Goal: Use online tool/utility: Utilize a website feature to perform a specific function

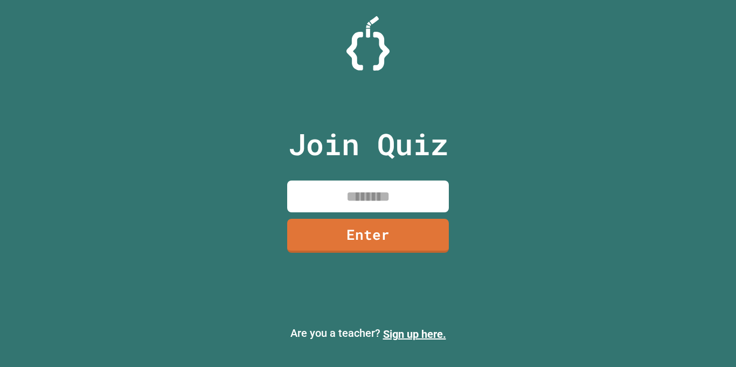
click at [321, 188] on input at bounding box center [368, 196] width 162 height 32
type input "********"
click at [417, 244] on link "Enter" at bounding box center [367, 234] width 159 height 36
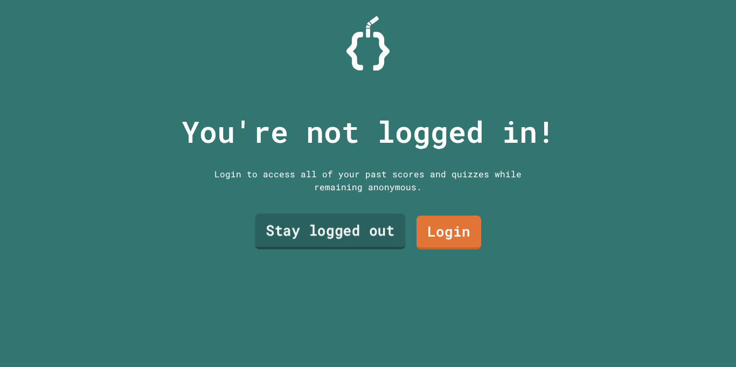
click at [378, 243] on link "Stay logged out" at bounding box center [330, 232] width 150 height 36
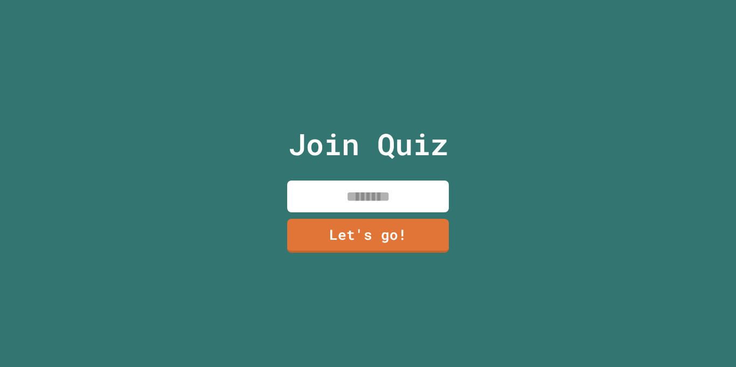
click at [375, 203] on input at bounding box center [368, 196] width 162 height 32
type input "******"
click at [422, 234] on link "Let's go!" at bounding box center [368, 234] width 162 height 36
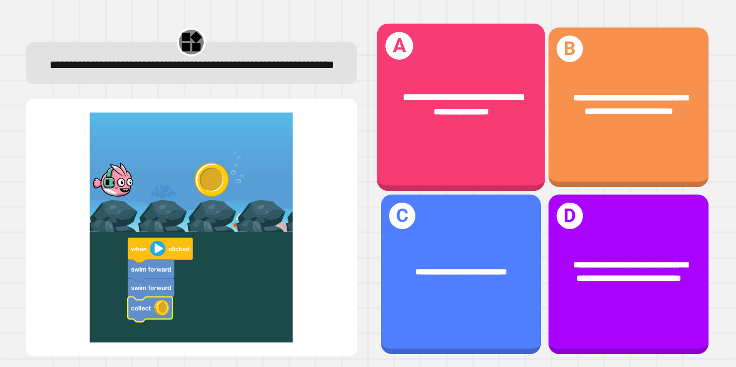
click at [522, 129] on div "**********" at bounding box center [460, 104] width 168 height 65
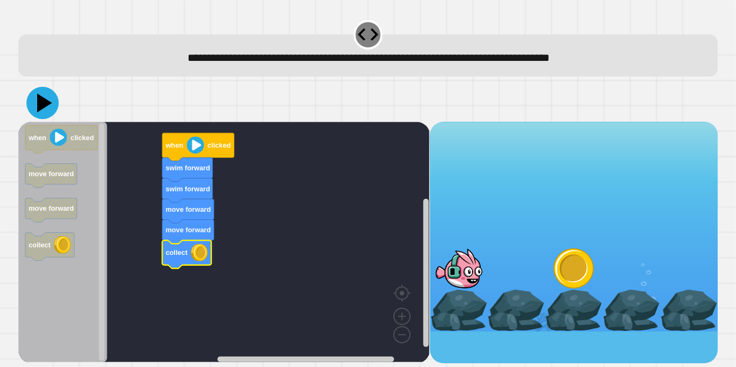
click at [36, 109] on icon at bounding box center [42, 103] width 32 height 32
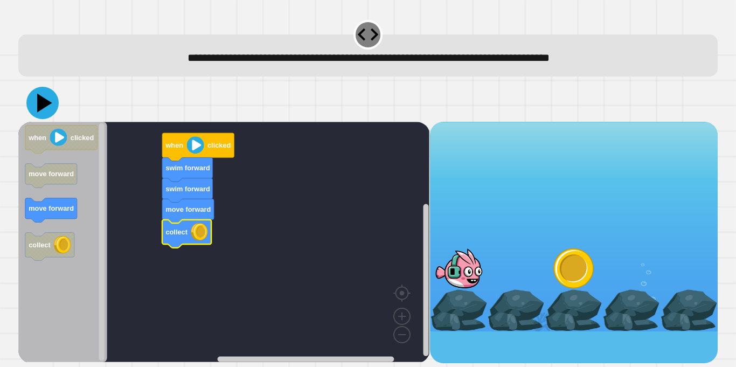
click at [37, 111] on icon at bounding box center [42, 103] width 32 height 32
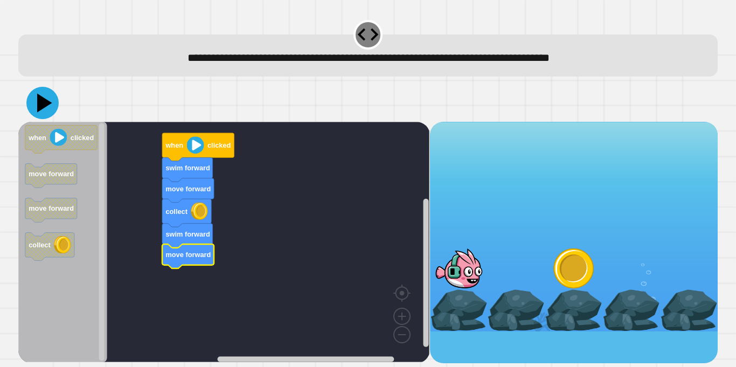
click at [36, 97] on icon at bounding box center [42, 103] width 32 height 32
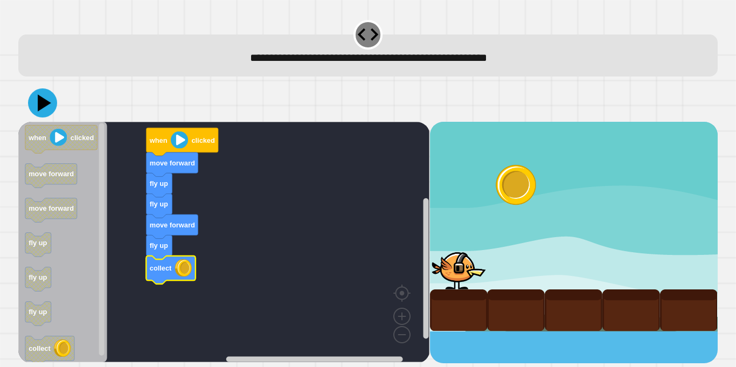
click at [47, 105] on icon at bounding box center [44, 102] width 13 height 17
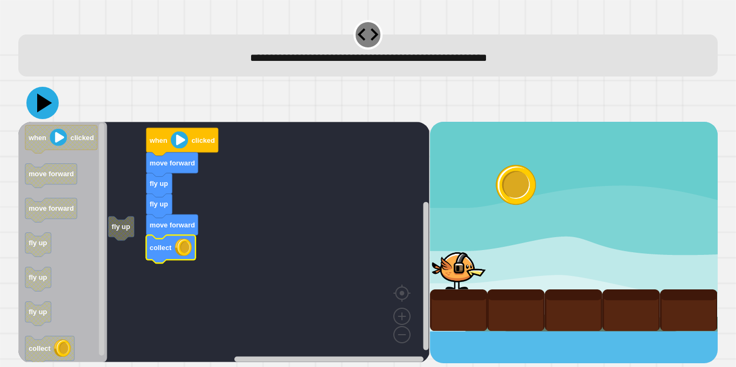
click at [43, 106] on icon at bounding box center [44, 103] width 15 height 19
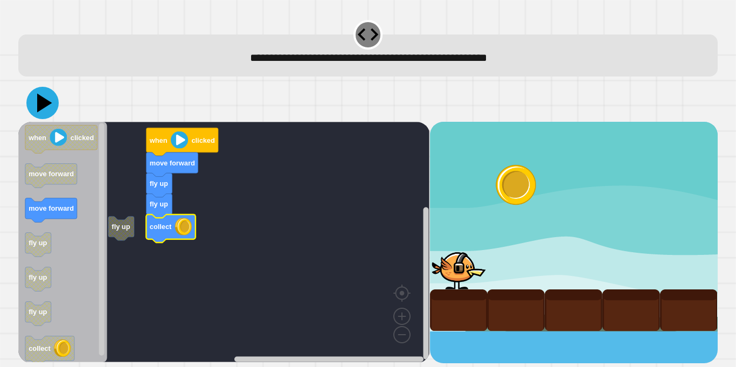
click at [44, 100] on icon at bounding box center [44, 103] width 15 height 19
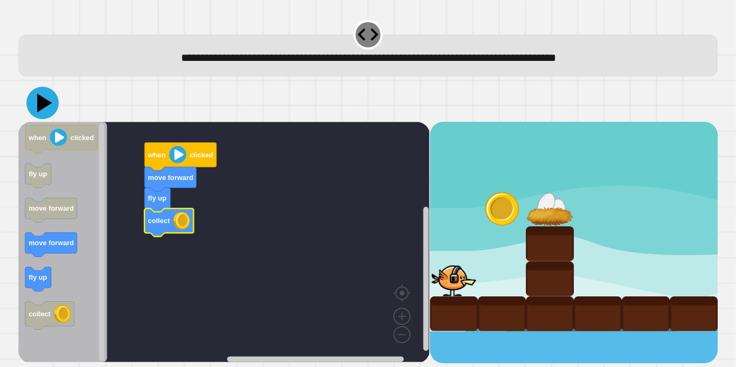
click at [51, 106] on icon at bounding box center [42, 103] width 32 height 32
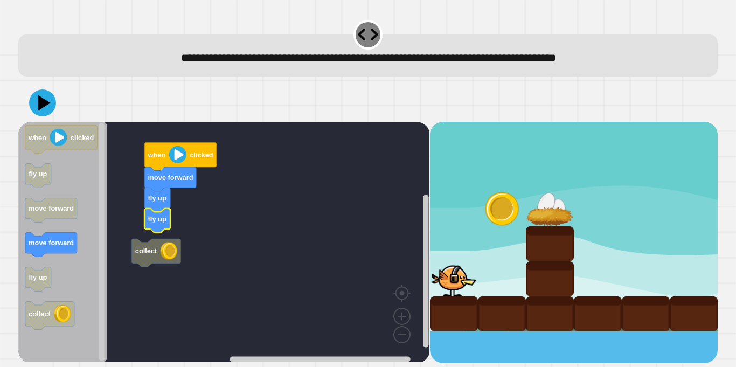
click at [166, 246] on g "collect when clicked move forward fly up fly up" at bounding box center [231, 242] width 427 height 240
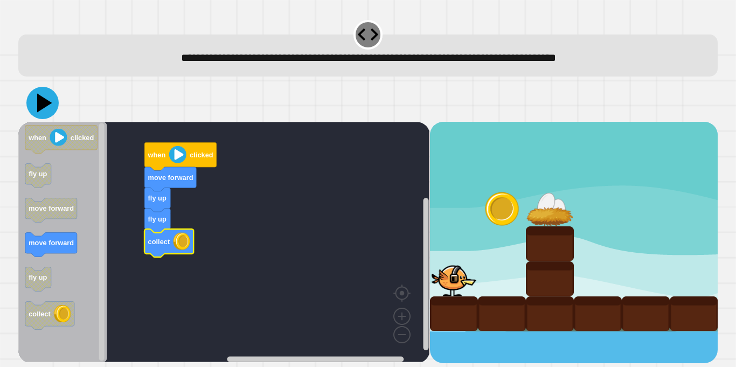
click at [48, 110] on icon at bounding box center [42, 103] width 32 height 32
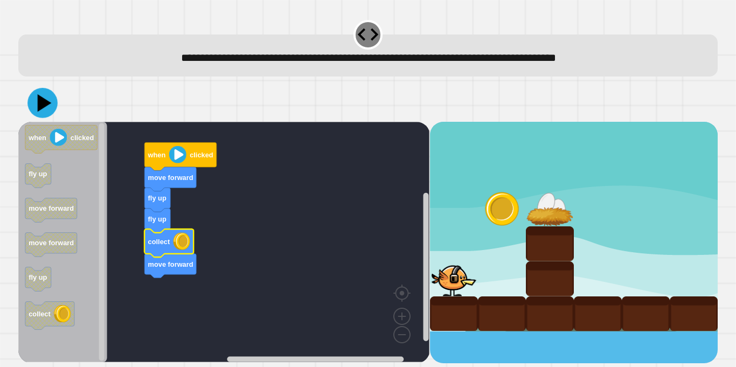
click at [51, 111] on icon at bounding box center [42, 103] width 30 height 30
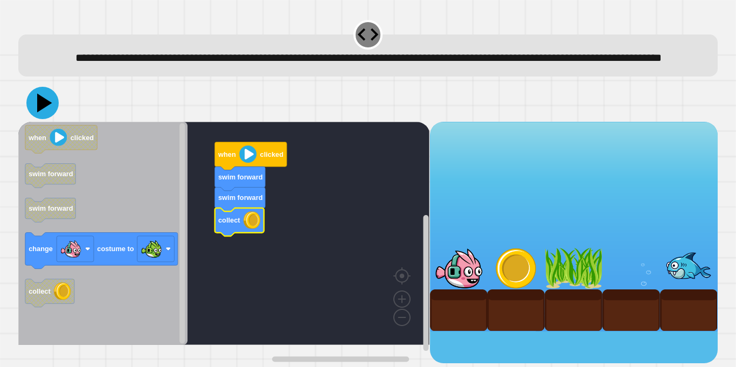
click at [40, 119] on icon at bounding box center [42, 103] width 32 height 32
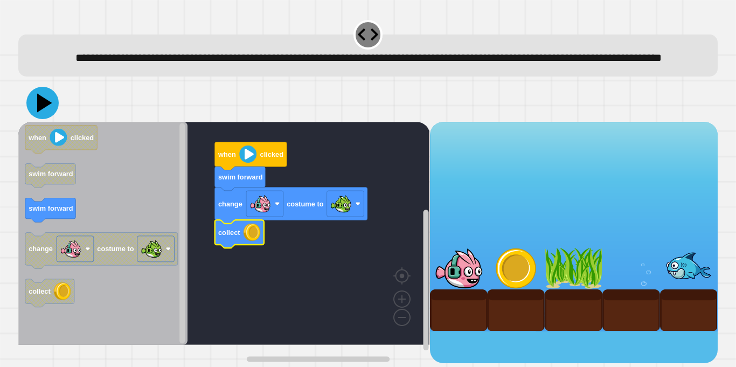
click at [49, 116] on icon at bounding box center [42, 103] width 32 height 32
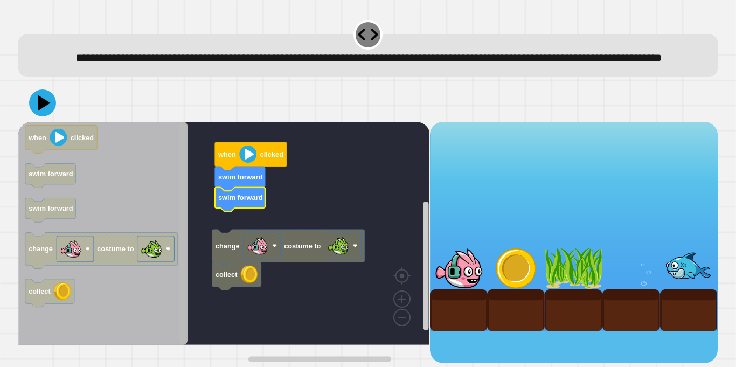
click at [178, 276] on g "Blockly Workspace" at bounding box center [182, 233] width 8 height 220
click at [178, 276] on rect "Blockly Workspace" at bounding box center [182, 233] width 8 height 220
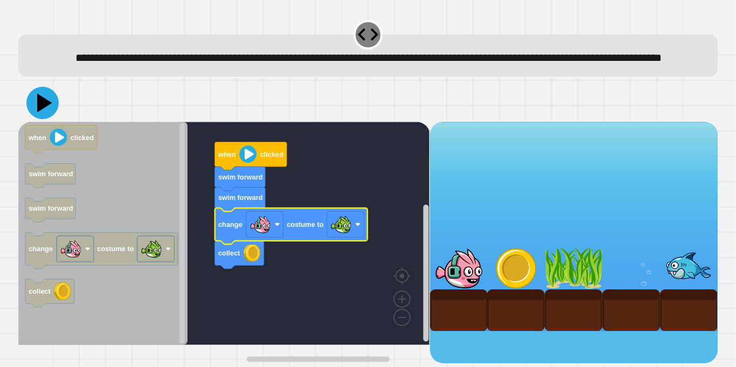
click at [44, 119] on icon at bounding box center [42, 103] width 32 height 32
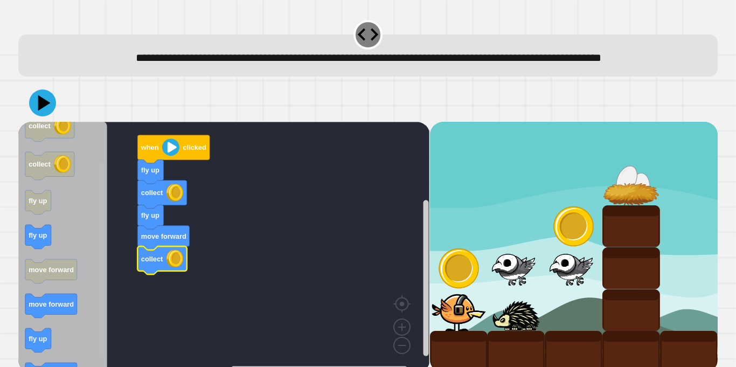
click at [103, 302] on rect "Blockly Workspace" at bounding box center [101, 259] width 5 height 195
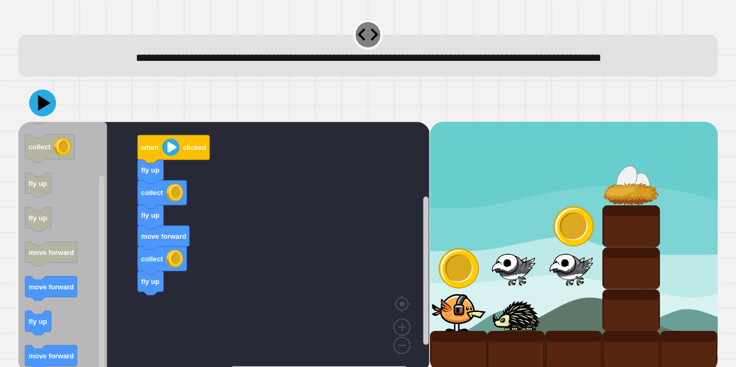
click at [122, 332] on div "fly up collect fly up move forward collect fly up when clicked when clicked col…" at bounding box center [223, 247] width 411 height 251
click at [44, 111] on icon at bounding box center [44, 103] width 13 height 16
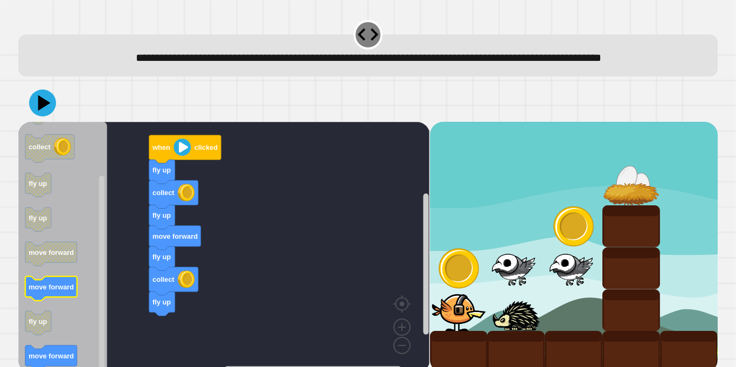
click at [57, 291] on text "move forward" at bounding box center [51, 287] width 45 height 8
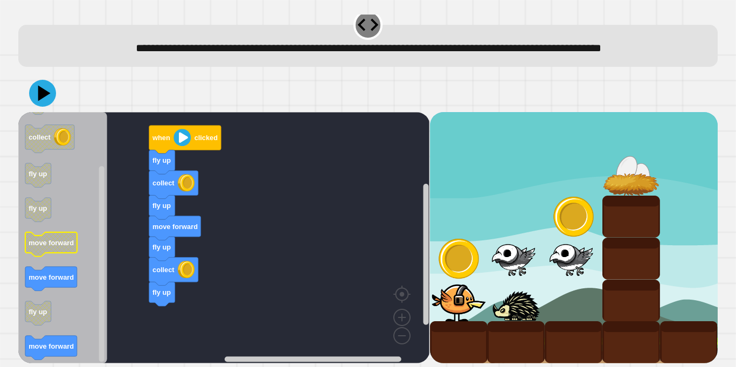
scroll to position [28, 0]
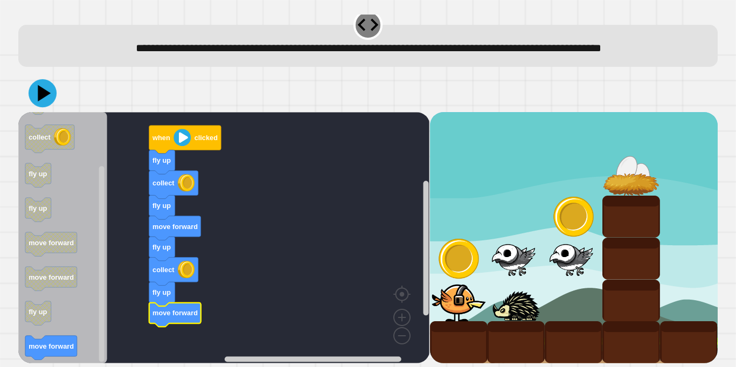
click at [38, 94] on icon at bounding box center [44, 93] width 13 height 16
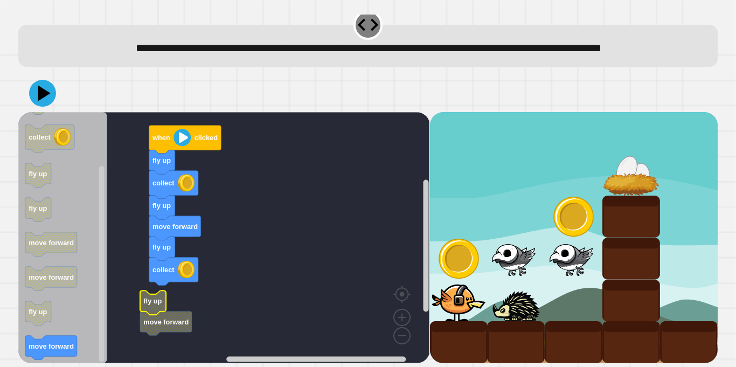
click at [162, 323] on g "fly up collect fly up move forward fly up collect when clicked fly up move forw…" at bounding box center [231, 237] width 427 height 251
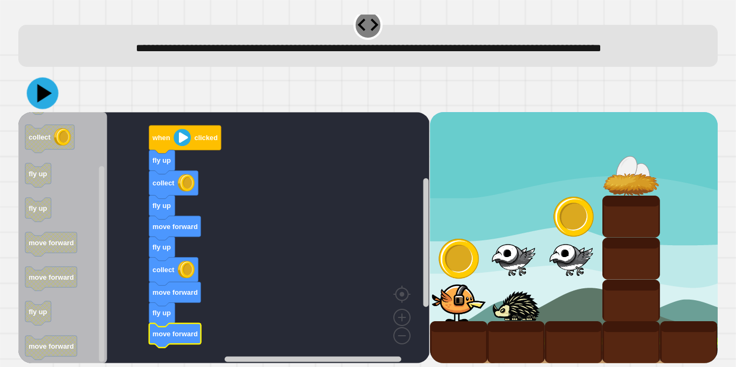
click at [53, 96] on icon at bounding box center [43, 94] width 32 height 32
click at [43, 97] on icon at bounding box center [43, 94] width 32 height 32
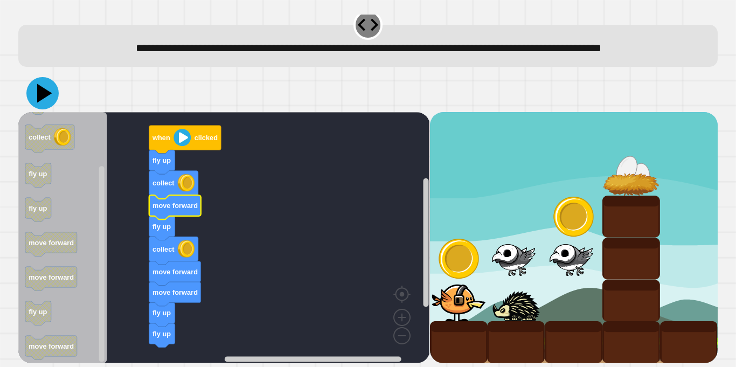
click at [41, 100] on icon at bounding box center [42, 93] width 32 height 32
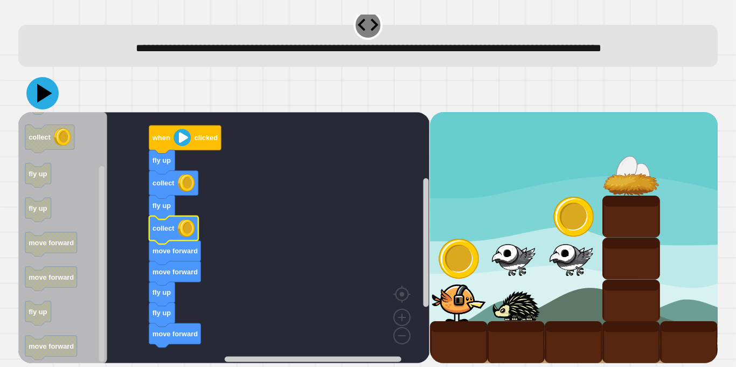
click at [43, 92] on icon at bounding box center [44, 93] width 15 height 19
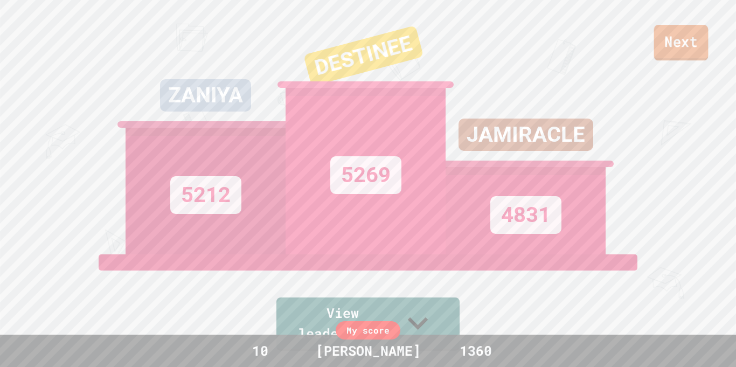
click at [696, 46] on link "Next" at bounding box center [681, 43] width 54 height 36
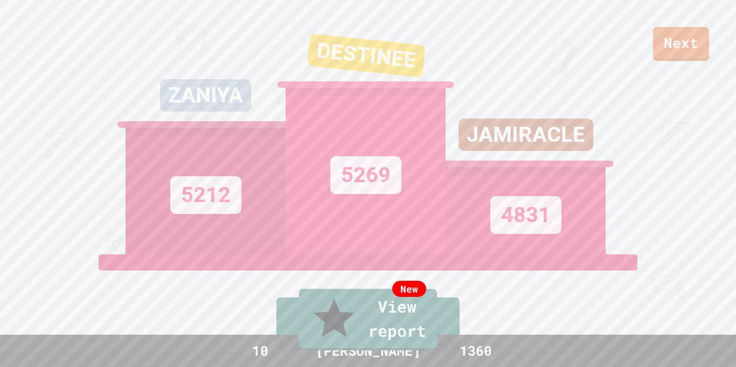
type textarea "**"
